Goal: Information Seeking & Learning: Learn about a topic

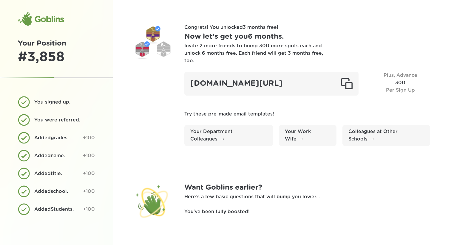
click at [41, 23] on div "Goblins" at bounding box center [41, 19] width 46 height 14
click at [41, 19] on div "Goblins" at bounding box center [41, 19] width 46 height 14
click at [40, 12] on div "Goblins" at bounding box center [41, 19] width 46 height 14
click at [39, 17] on div "Goblins" at bounding box center [41, 19] width 46 height 14
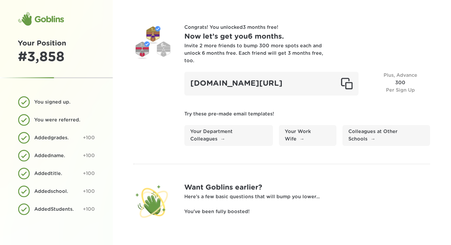
click at [409, 72] on div "Plus, Advance 300 Per Sign Up" at bounding box center [400, 84] width 60 height 24
click at [403, 72] on div "Plus, Advance 300 Per Sign Up" at bounding box center [400, 84] width 60 height 24
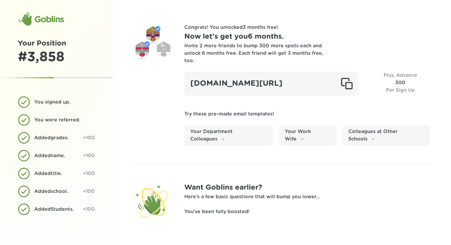
click at [403, 86] on div "Plus, Advance 300 Per Sign Up" at bounding box center [400, 84] width 60 height 24
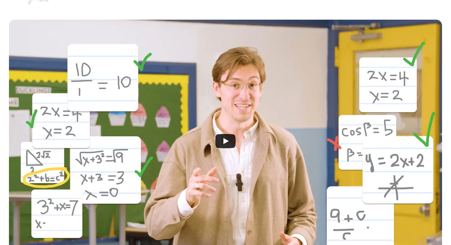
scroll to position [188, 0]
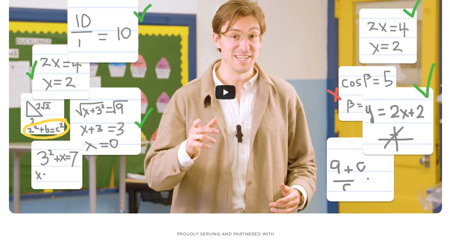
click at [223, 94] on icon "Play" at bounding box center [225, 92] width 20 height 14
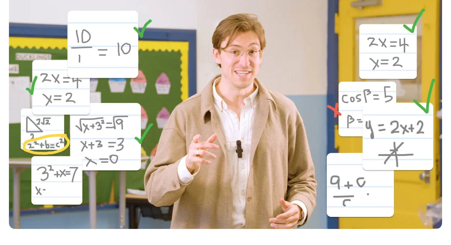
scroll to position [175, 0]
